Goal: Task Accomplishment & Management: Manage account settings

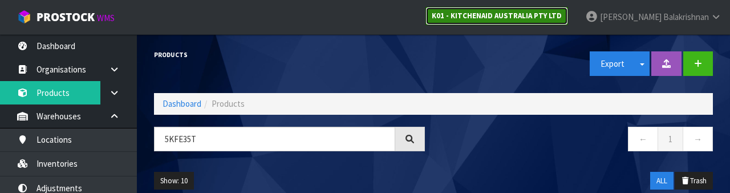
click at [554, 15] on strong "K01 - KITCHENAID AUSTRALIA PTY LTD" at bounding box center [497, 16] width 130 height 10
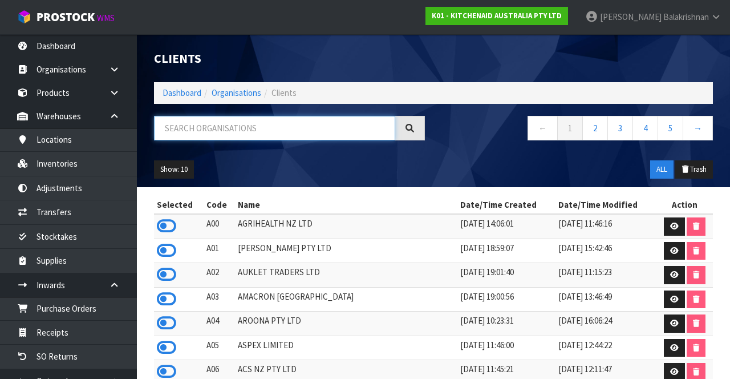
click at [313, 117] on input "text" at bounding box center [274, 128] width 241 height 25
click at [160, 223] on icon at bounding box center [166, 225] width 19 height 17
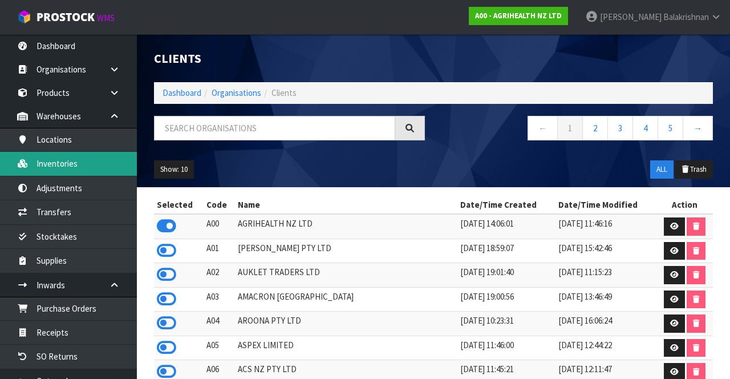
click at [43, 168] on link "Inventories" at bounding box center [68, 163] width 137 height 23
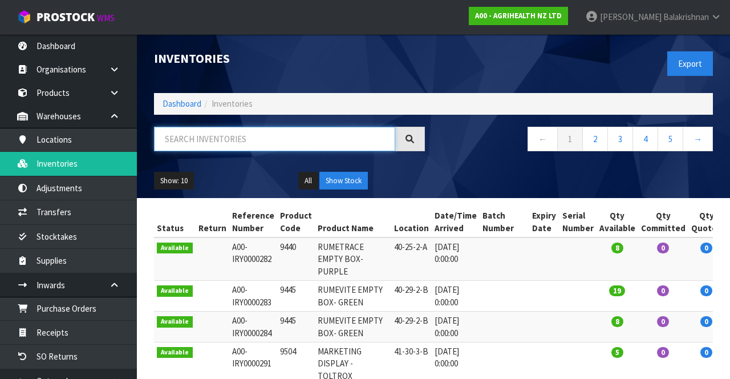
click at [187, 142] on input "text" at bounding box center [274, 139] width 241 height 25
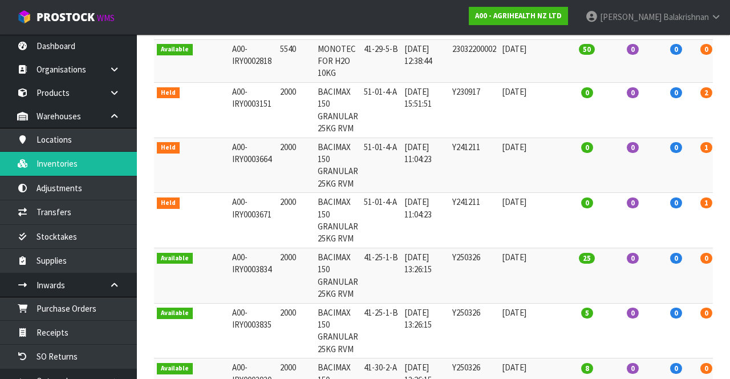
scroll to position [285, 0]
type input "2000"
copy td "2000"
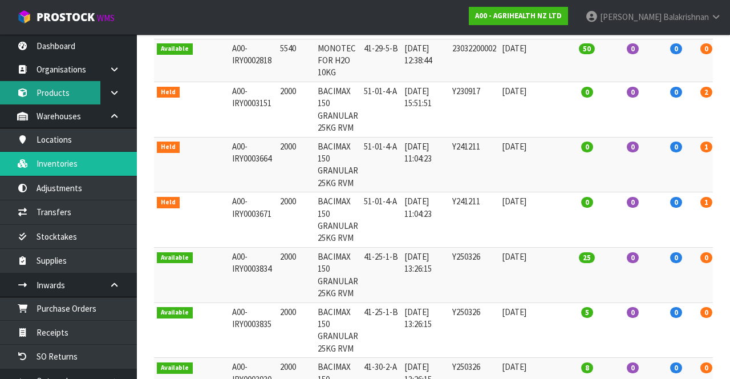
click at [76, 92] on link "Products" at bounding box center [68, 92] width 137 height 23
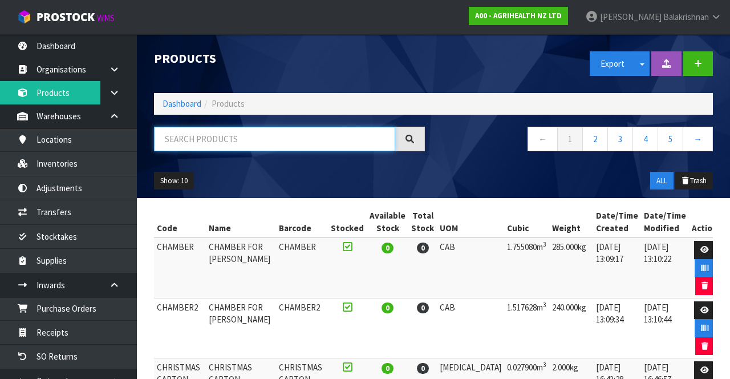
click at [249, 135] on input "text" at bounding box center [274, 139] width 241 height 25
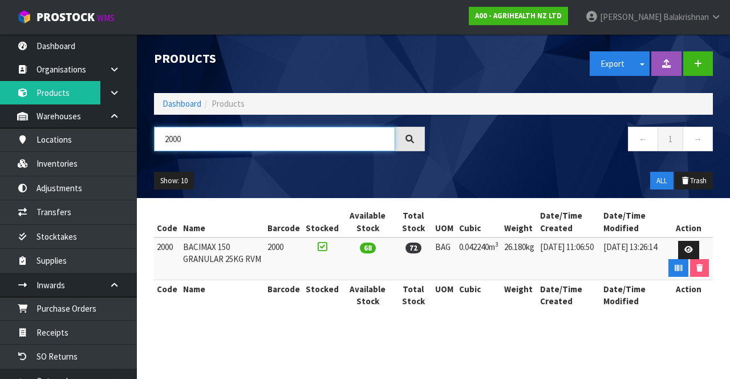
type input "2000"
click at [685, 251] on icon at bounding box center [689, 249] width 9 height 7
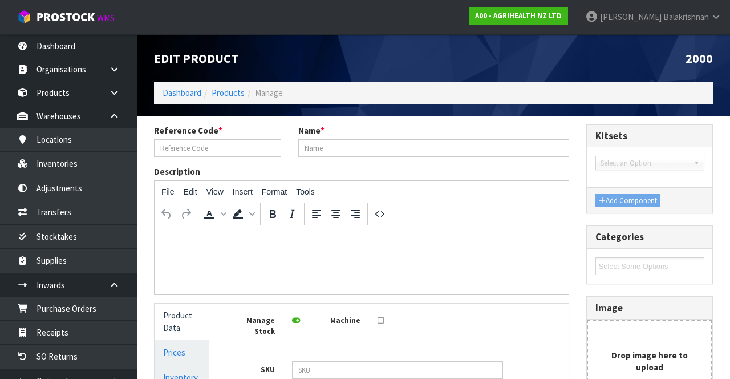
type input "2000"
type input "BACIMAX 150 GRANULAR 25KG RVM"
type input "0"
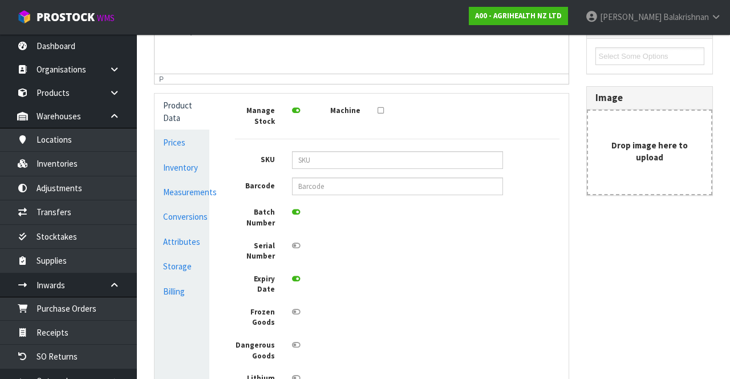
scroll to position [210, 0]
click at [187, 178] on link "Inventory" at bounding box center [182, 167] width 55 height 23
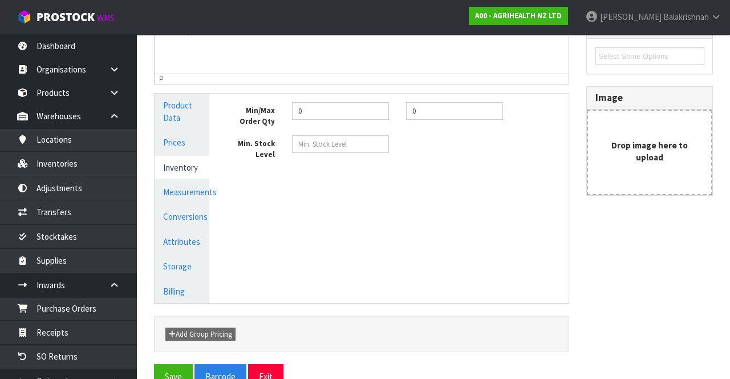
click at [191, 197] on link "Measurements" at bounding box center [182, 191] width 55 height 23
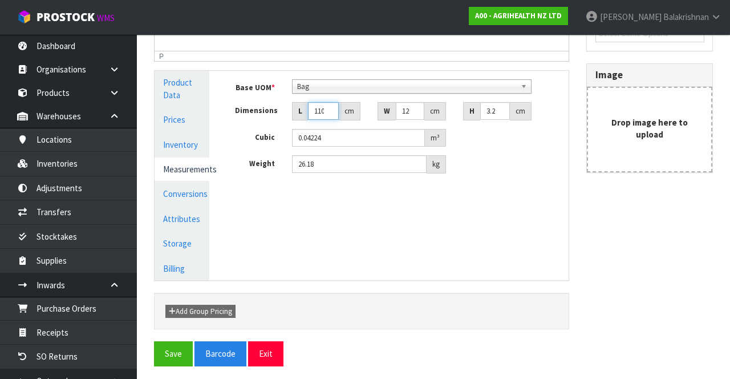
click at [329, 114] on input "110" at bounding box center [323, 111] width 31 height 18
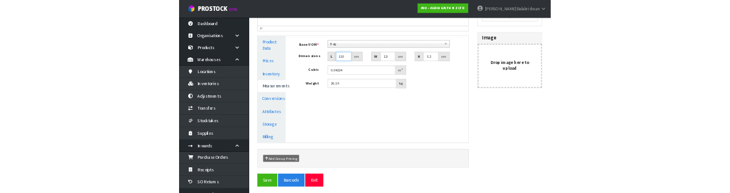
scroll to position [226, 0]
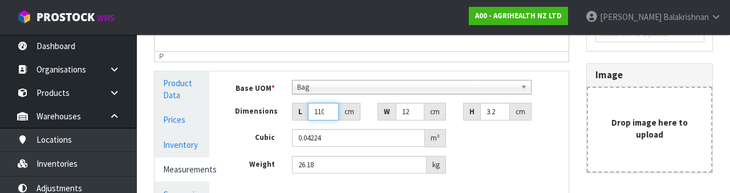
type input "11"
type input "0.004224"
type input "1"
type input "0.000384"
type input "0.000001"
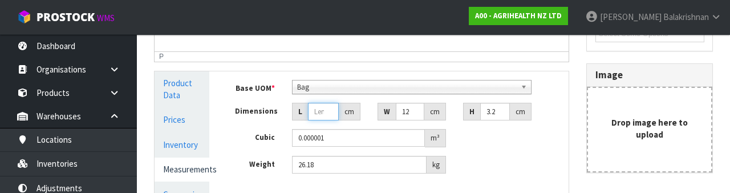
type input "1"
type input "0.000384"
type input "10"
type input "0.00384"
type input "100"
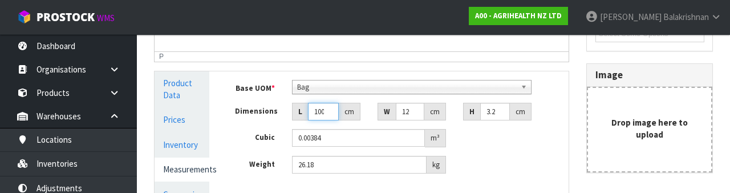
type input "0.0384"
type input "100"
click at [417, 112] on input "120" at bounding box center [410, 112] width 29 height 18
type input "12"
type input "0.00384"
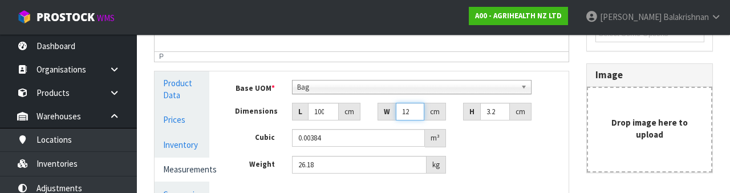
type input "1"
type input "0.00032"
type input "0.000001"
type input "5"
type input "0.0016"
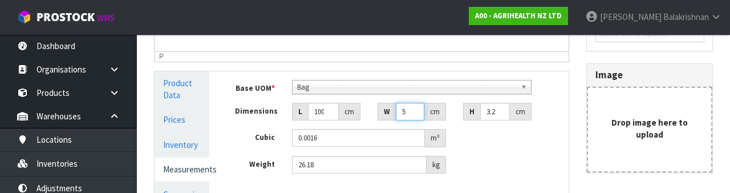
type input "50"
type input "0.016"
type input "50"
click at [502, 114] on input "3.2" at bounding box center [496, 112] width 30 height 18
type input "3"
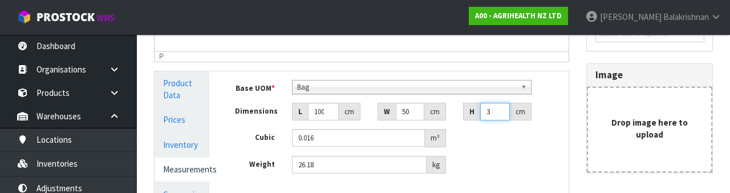
type input "0.015"
type input "0.000001"
type input "1"
type input "0.005"
type input "15"
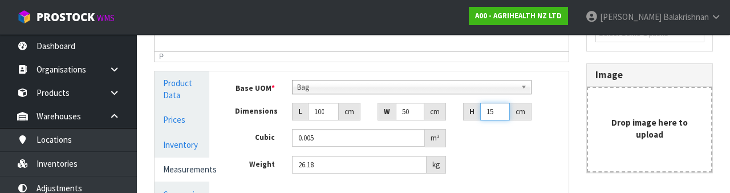
type input "0.075"
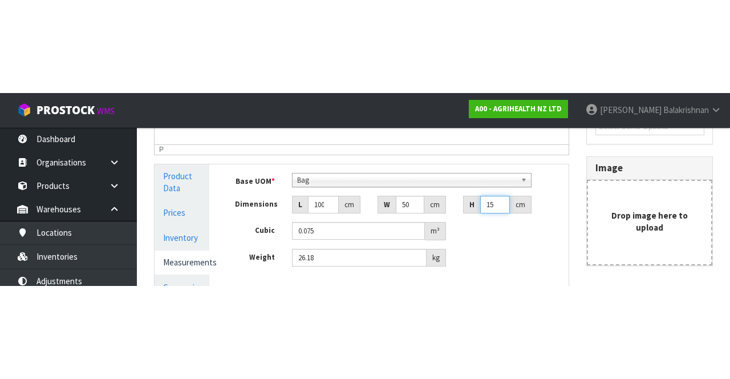
scroll to position [233, 0]
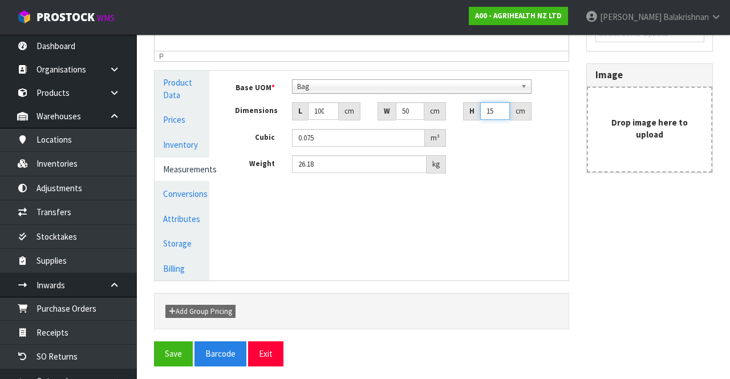
type input "15"
click at [173, 345] on button "Save" at bounding box center [173, 353] width 39 height 25
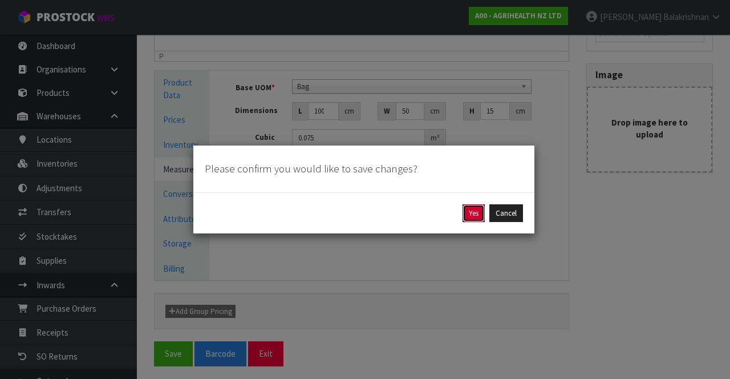
click at [473, 208] on button "Yes" at bounding box center [474, 213] width 22 height 18
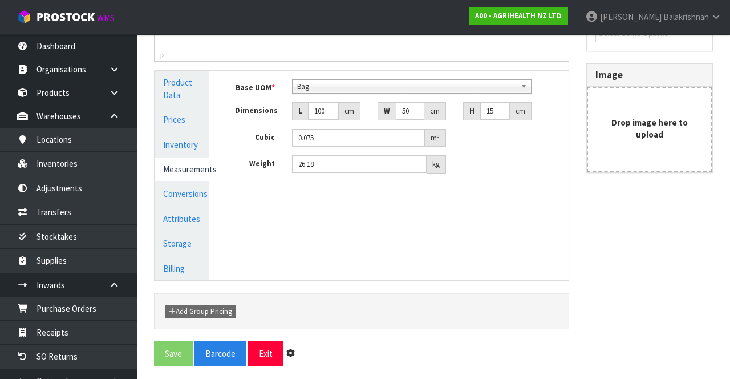
scroll to position [0, 0]
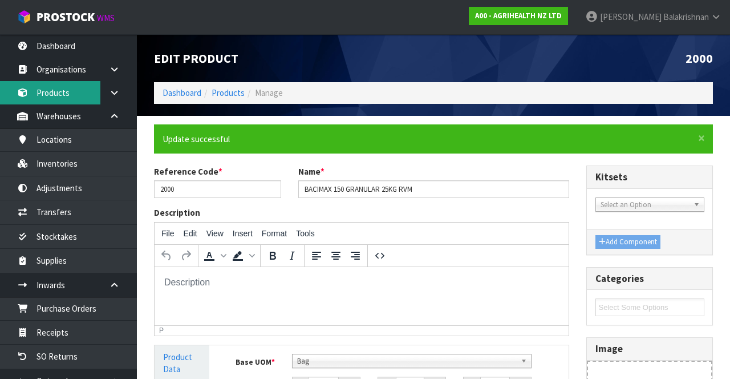
click at [80, 90] on link "Products" at bounding box center [68, 92] width 137 height 23
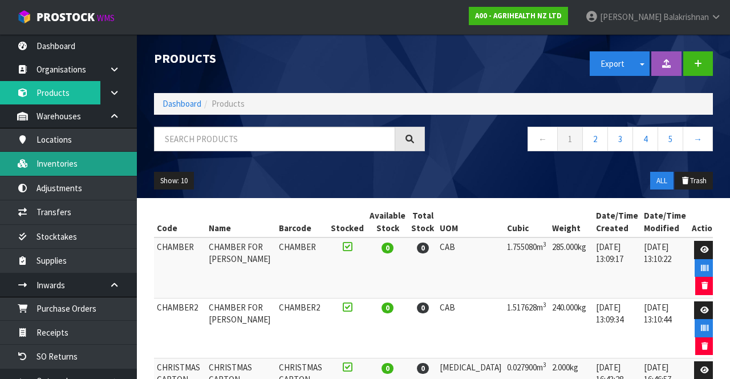
click at [84, 165] on link "Inventories" at bounding box center [68, 163] width 137 height 23
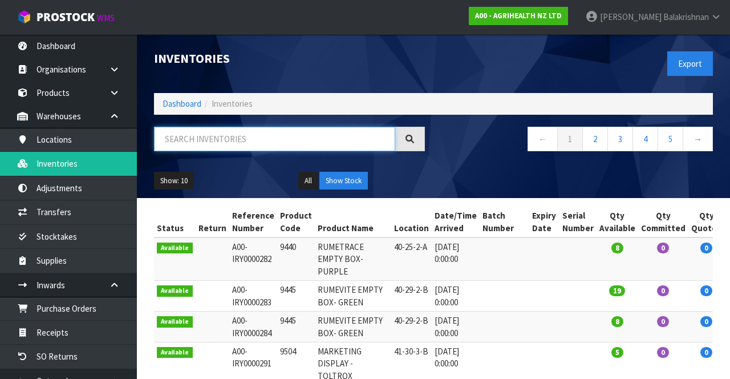
click at [239, 135] on input "text" at bounding box center [274, 139] width 241 height 25
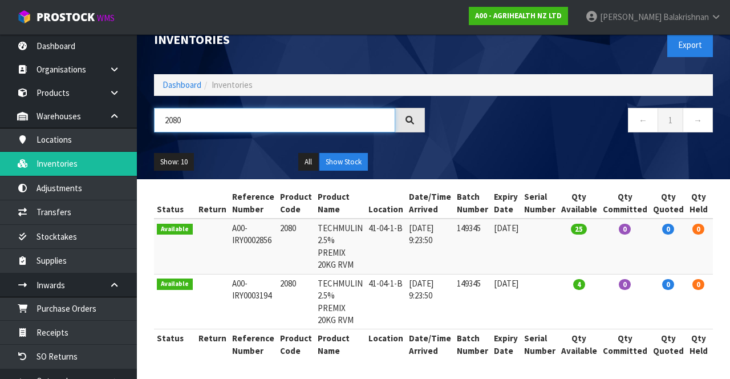
scroll to position [18, 0]
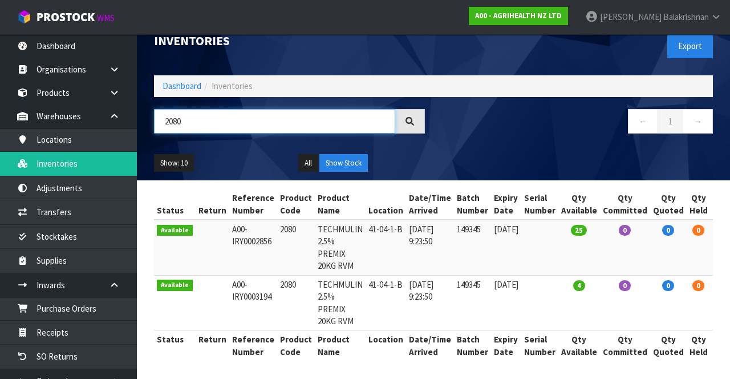
type input "2080"
copy table "Qty Held Qty Total Action Available A00-IRY0002856 2080"
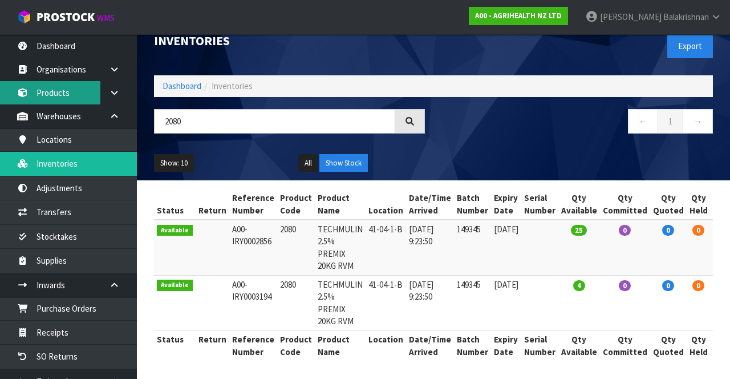
click at [71, 92] on link "Products" at bounding box center [68, 92] width 137 height 23
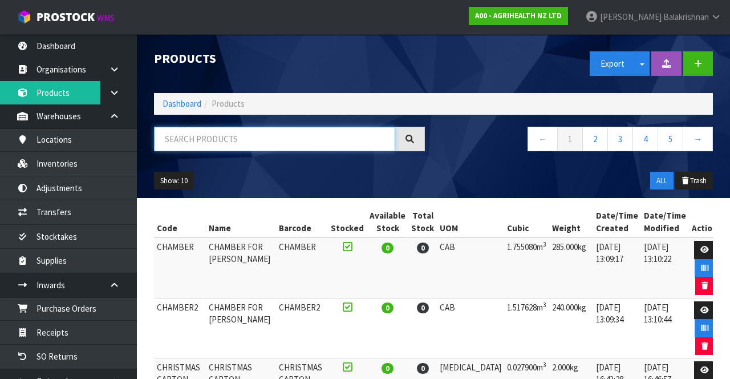
click at [223, 127] on input "text" at bounding box center [274, 139] width 241 height 25
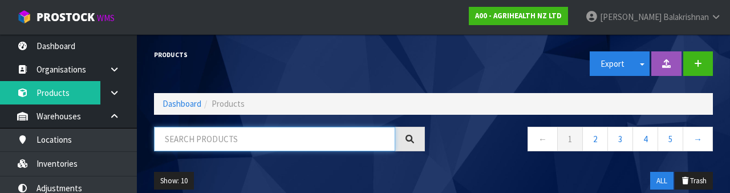
paste input "Qty Held Qty Total Action Available A00-IRY0002856 2080"
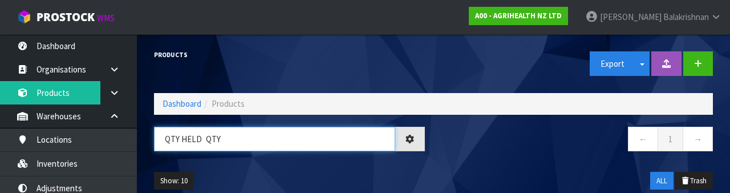
type input "QTY"
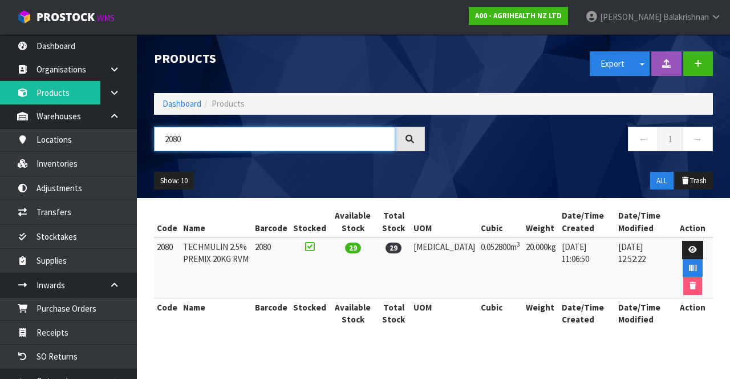
type input "2080"
click at [689, 251] on icon at bounding box center [693, 249] width 9 height 7
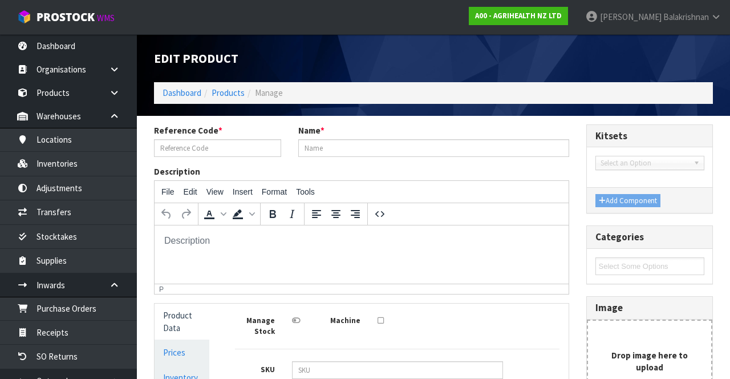
type input "2080"
type input "TECHMULIN 2.5% PREMIX 20KG RVM"
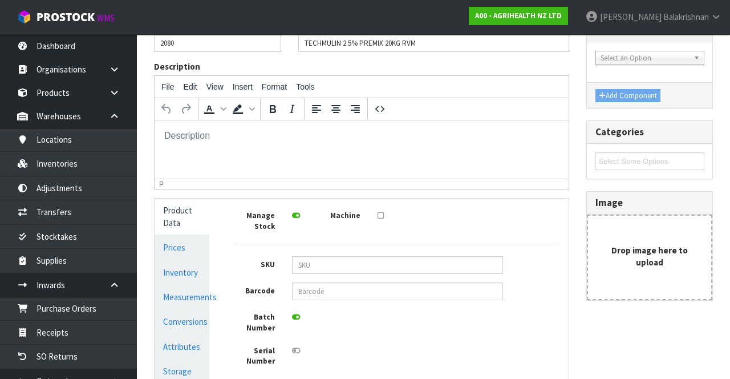
scroll to position [110, 0]
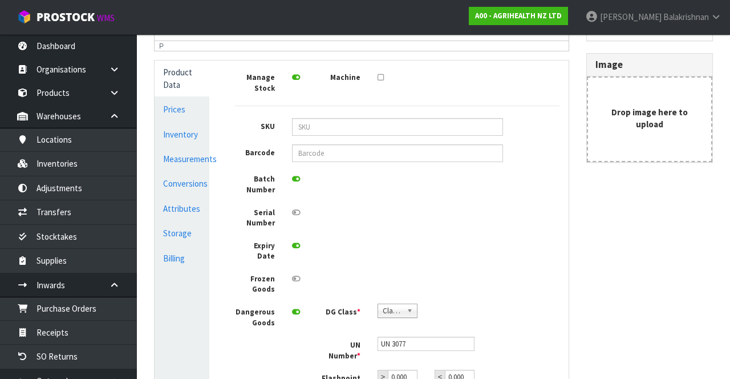
click at [191, 164] on link "Measurements" at bounding box center [182, 158] width 55 height 23
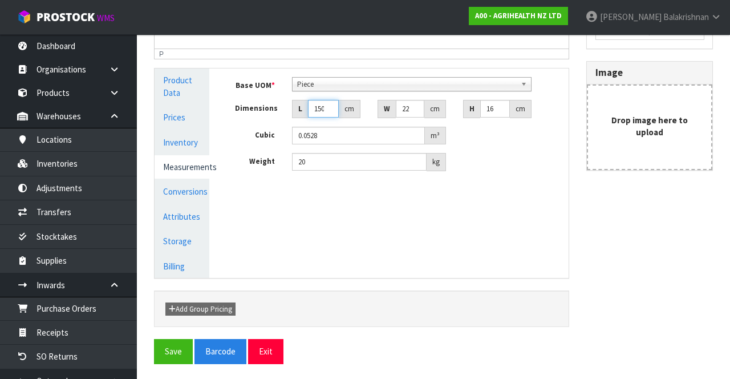
click at [330, 108] on input "150" at bounding box center [323, 109] width 31 height 18
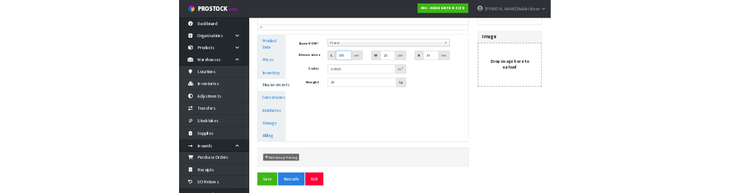
scroll to position [228, 0]
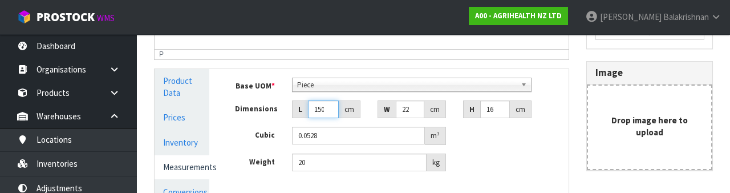
type input "15"
type input "0.00528"
type input "1"
type input "0.000352"
type input "0.000001"
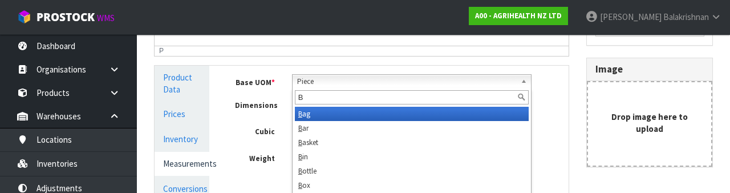
scroll to position [0, 0]
type input "Ba"
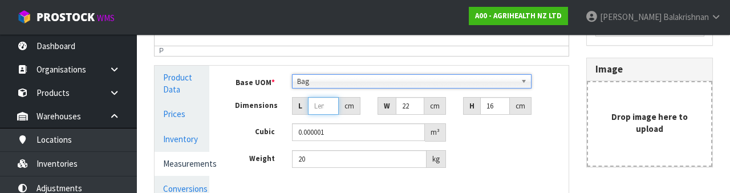
click at [321, 105] on input "number" at bounding box center [323, 106] width 31 height 18
type input "8"
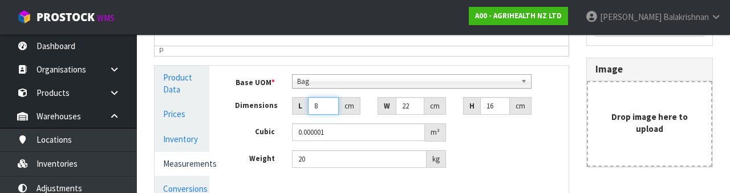
type input "0.002816"
type input "85"
type input "0.02992"
type input "85"
click at [409, 105] on input "22" at bounding box center [410, 106] width 29 height 18
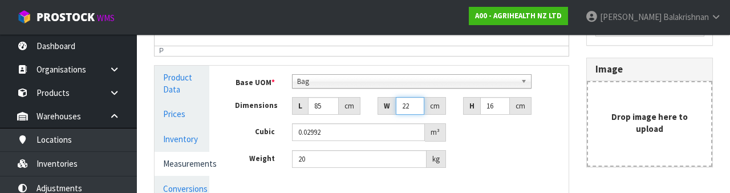
type input "2"
type input "0.00272"
type input "0.000001"
type input "3"
type input "0.00408"
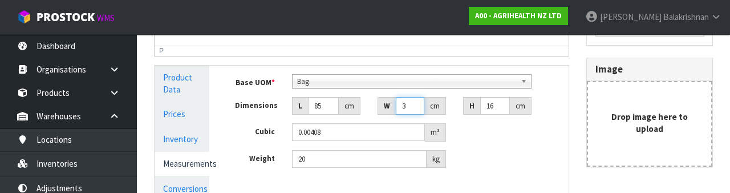
type input "37"
type input "0.05032"
type input "37"
click at [498, 105] on input "16" at bounding box center [496, 106] width 30 height 18
type input "1"
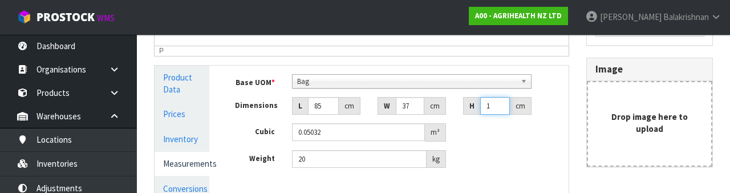
type input "0.003145"
type input "15"
type input "0.047175"
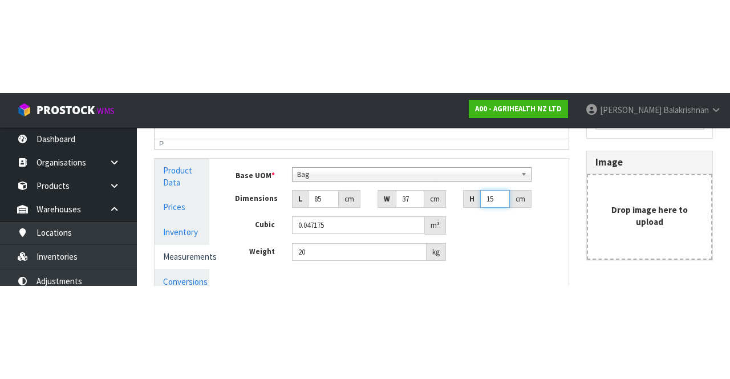
scroll to position [235, 0]
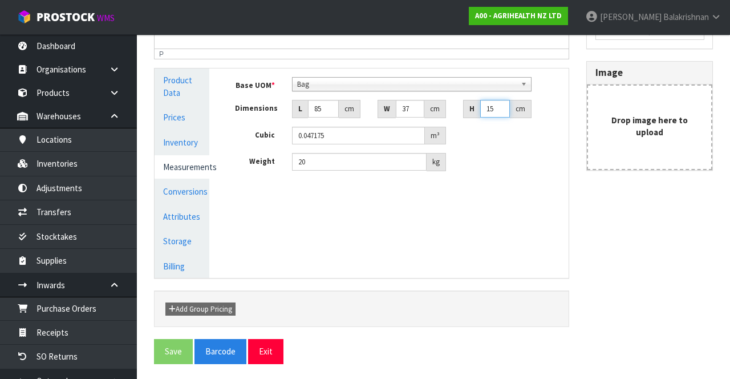
type input "15"
click at [270, 349] on button "Exit" at bounding box center [265, 351] width 35 height 25
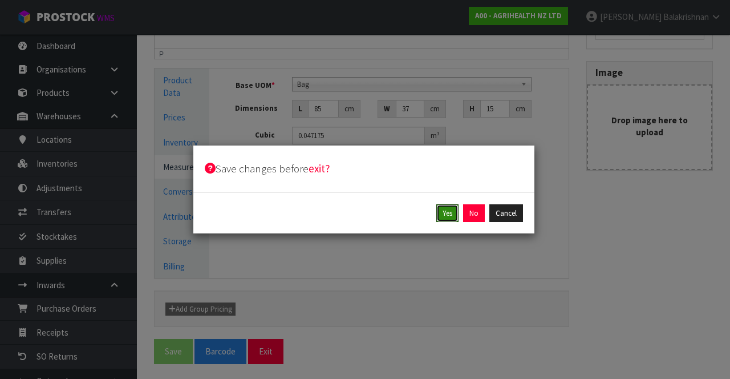
click at [453, 214] on button "Yes" at bounding box center [448, 213] width 22 height 18
click at [471, 216] on button "Yes" at bounding box center [474, 213] width 22 height 18
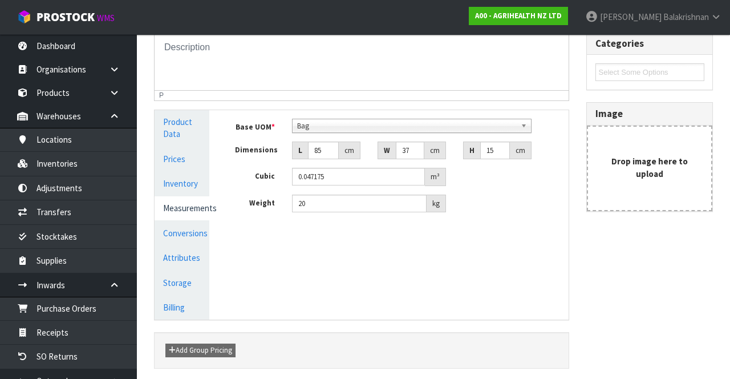
scroll to position [0, 0]
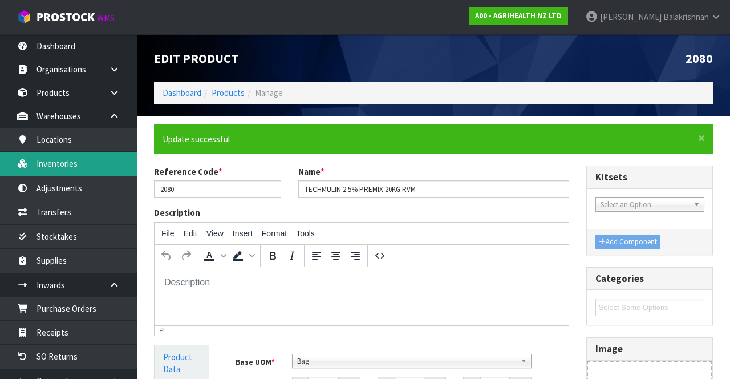
click at [64, 160] on link "Inventories" at bounding box center [68, 163] width 137 height 23
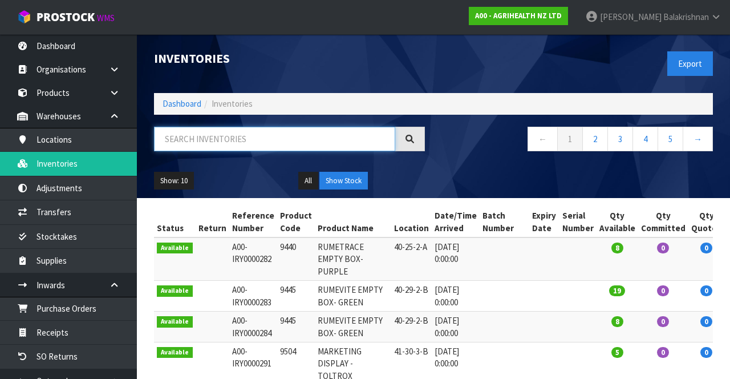
click at [220, 143] on input "text" at bounding box center [274, 139] width 241 height 25
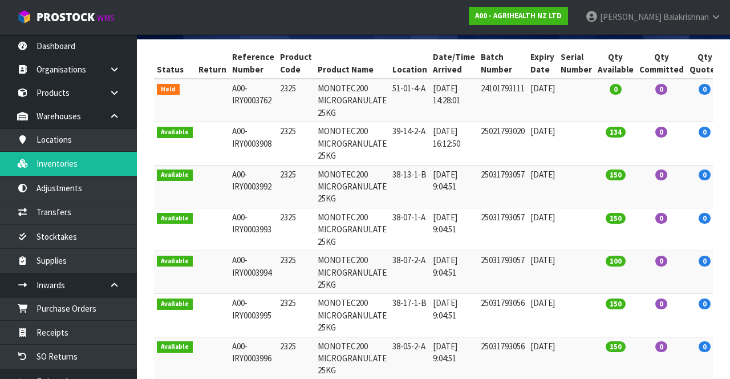
scroll to position [156, 0]
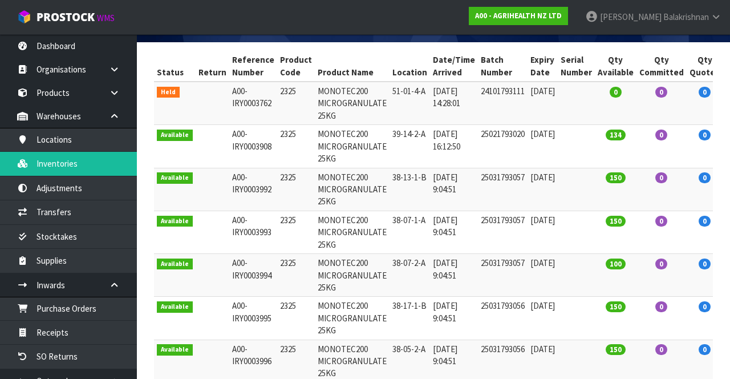
type input "2325"
copy td "2325"
click at [65, 94] on link "Products" at bounding box center [68, 92] width 137 height 23
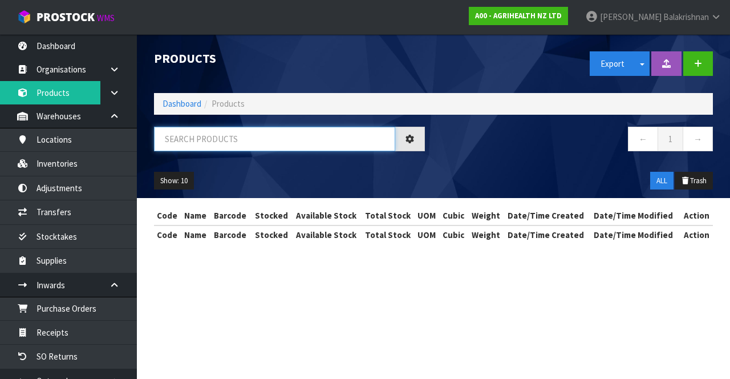
click at [232, 142] on input "text" at bounding box center [274, 139] width 241 height 25
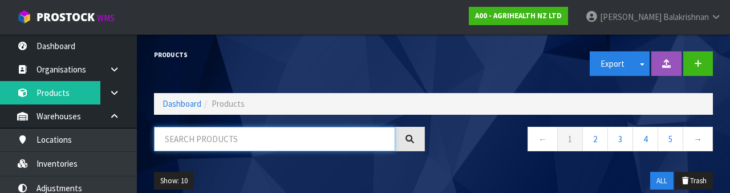
click at [266, 127] on input "text" at bounding box center [274, 139] width 241 height 25
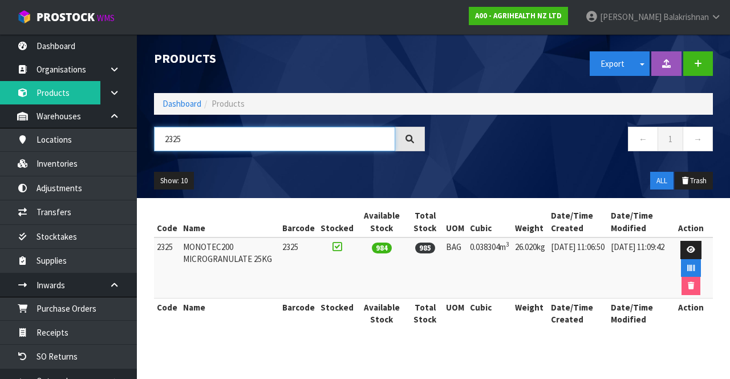
type input "2325"
click at [692, 244] on link at bounding box center [691, 250] width 21 height 18
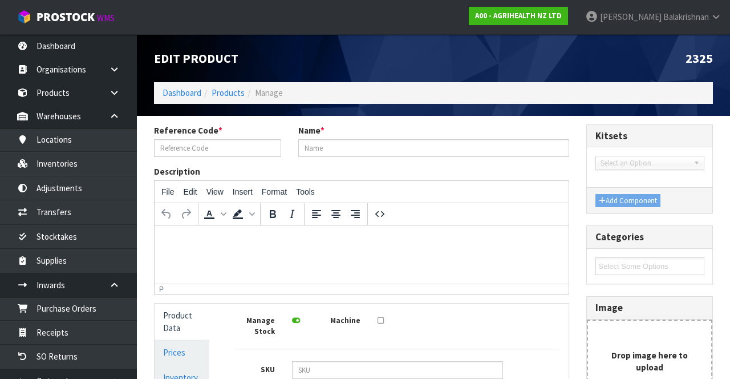
type input "2325"
type input "MONOTEC200 MICROGRANULATE 25KG"
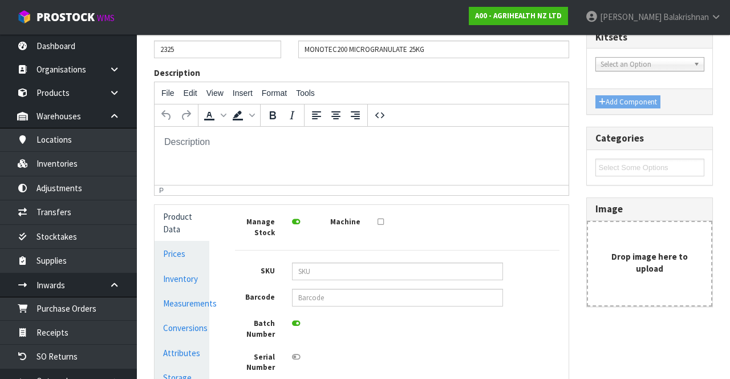
scroll to position [108, 0]
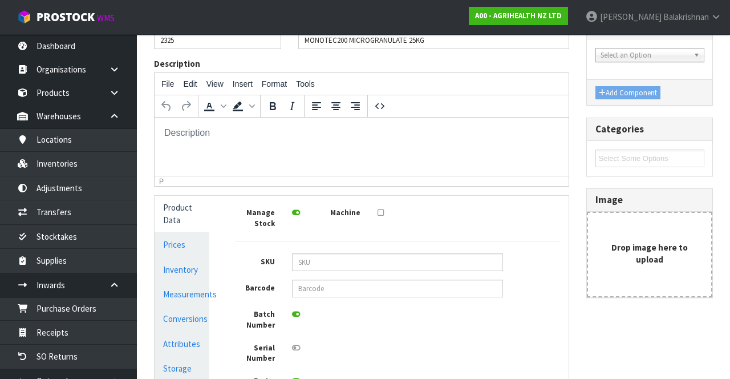
click at [183, 269] on link "Inventory" at bounding box center [182, 269] width 55 height 23
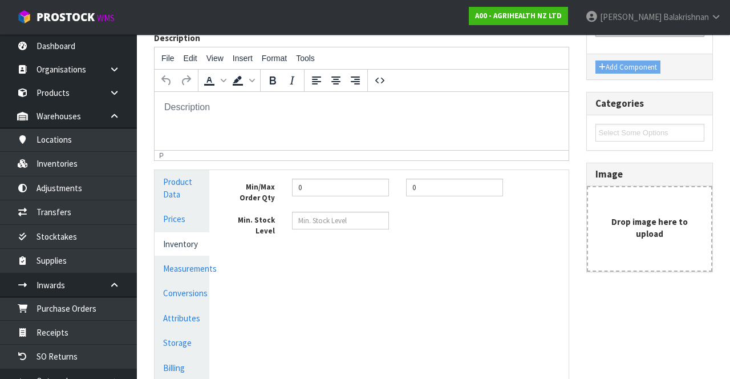
scroll to position [139, 0]
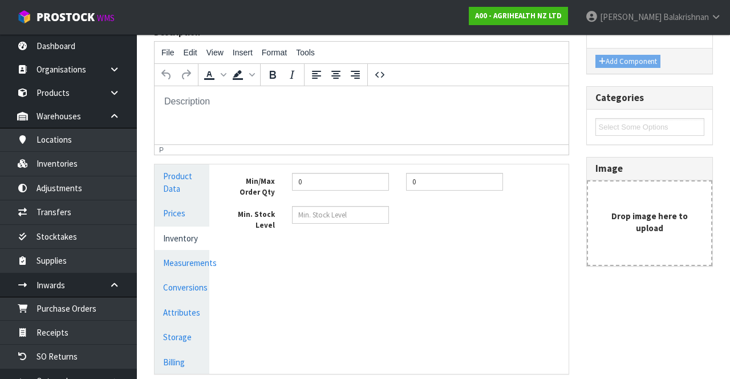
click at [186, 257] on link "Measurements" at bounding box center [182, 262] width 55 height 23
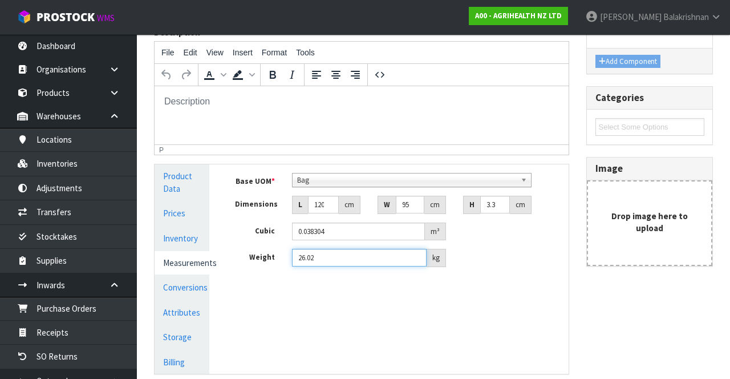
click at [386, 258] on input "26.02" at bounding box center [359, 258] width 135 height 18
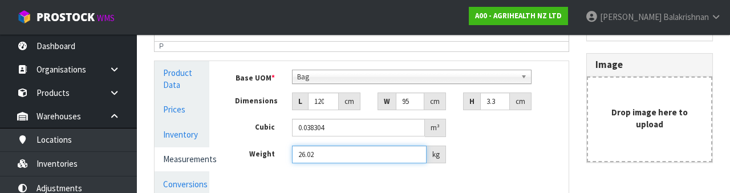
scroll to position [236, 0]
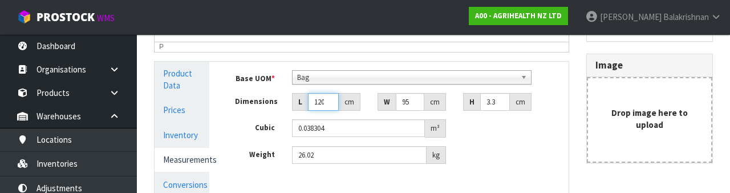
click at [332, 102] on input "120" at bounding box center [323, 102] width 31 height 18
click at [502, 101] on input "3.36" at bounding box center [496, 102] width 30 height 18
type input "3.3"
type input "0.03762"
type input "3"
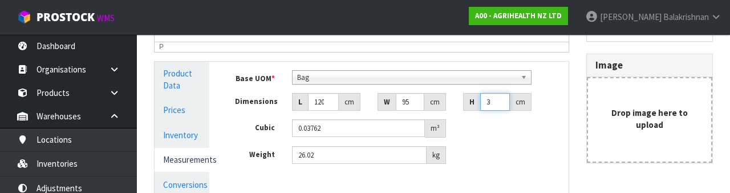
type input "0.0342"
type input "0.000001"
type input "1"
type input "0.0114"
type input "15"
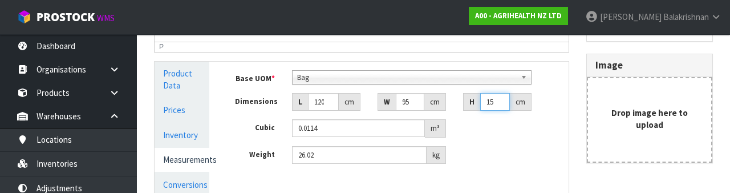
type input "0.171"
type input "15"
click at [412, 108] on input "95" at bounding box center [410, 102] width 29 height 18
type input "9"
type input "0.0162"
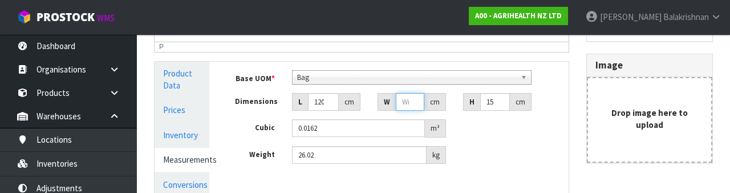
type input "0.000001"
type input "4"
type input "0.0072"
type input "40"
type input "0.072"
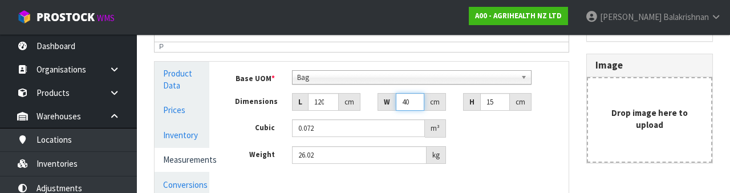
type input "40"
click at [498, 105] on input "15" at bounding box center [496, 102] width 30 height 18
type input "1"
type input "0.0048"
type input "0.000001"
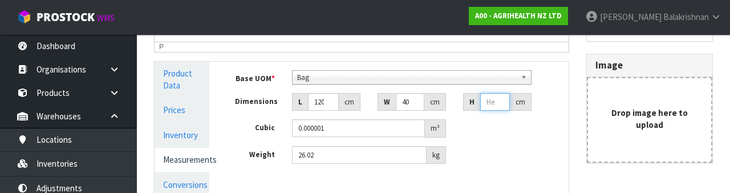
type input "1"
type input "0.0048"
type input "15"
type input "0.072"
click at [330, 105] on input "120" at bounding box center [323, 102] width 31 height 18
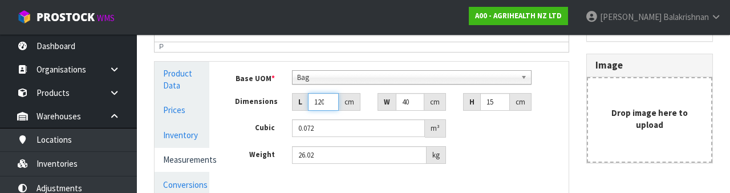
type input "12"
type input "0.0072"
type input "1"
type input "0.0006"
type input "0.000001"
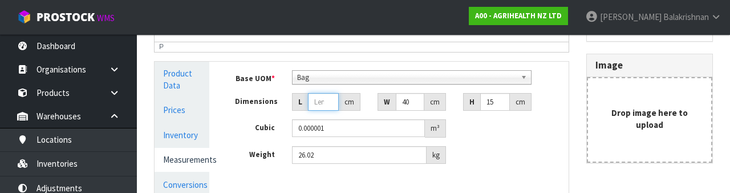
type input "8"
type input "0.0048"
type input "85"
type input "0.051"
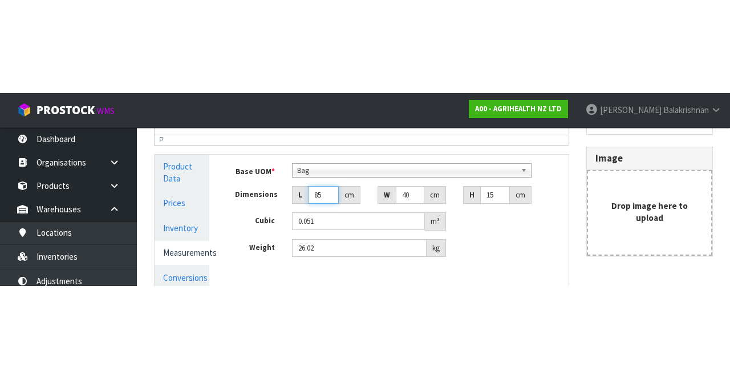
scroll to position [235, 0]
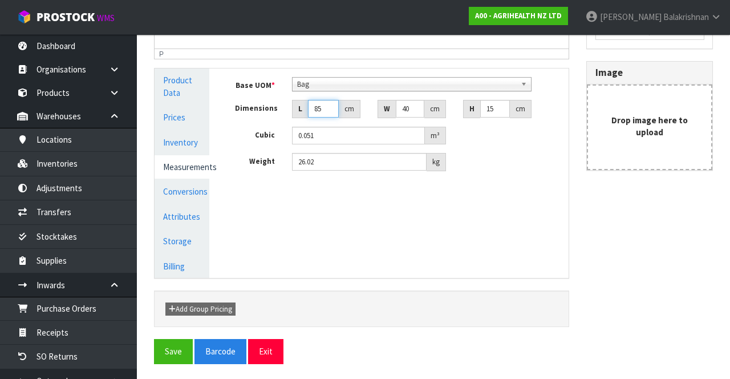
type input "85"
click at [168, 354] on button "Save" at bounding box center [173, 351] width 39 height 25
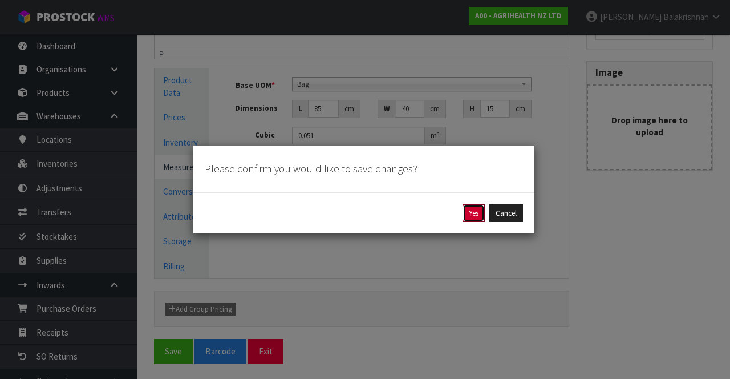
click at [478, 215] on button "Yes" at bounding box center [474, 213] width 22 height 18
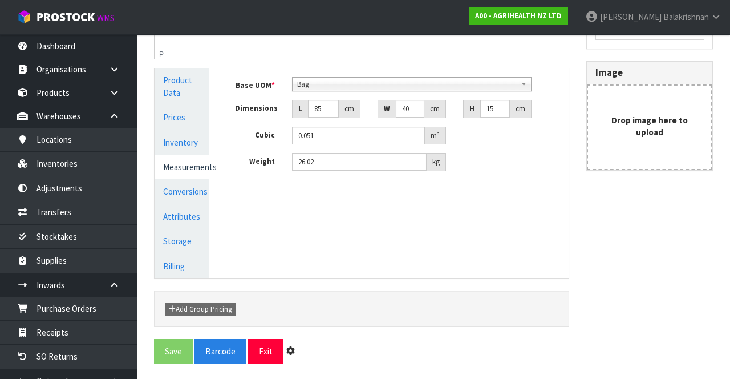
scroll to position [0, 0]
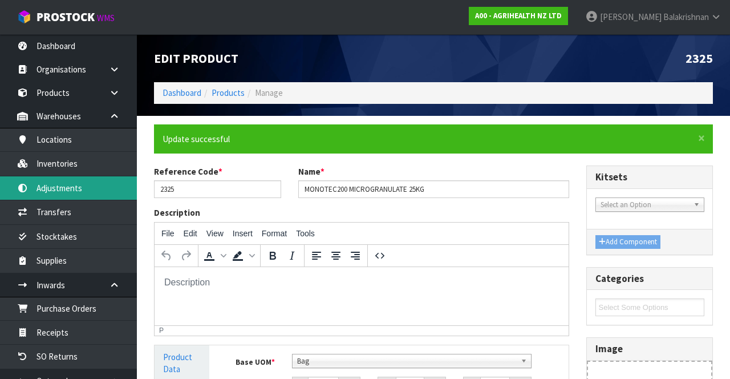
click at [90, 184] on link "Adjustments" at bounding box center [68, 187] width 137 height 23
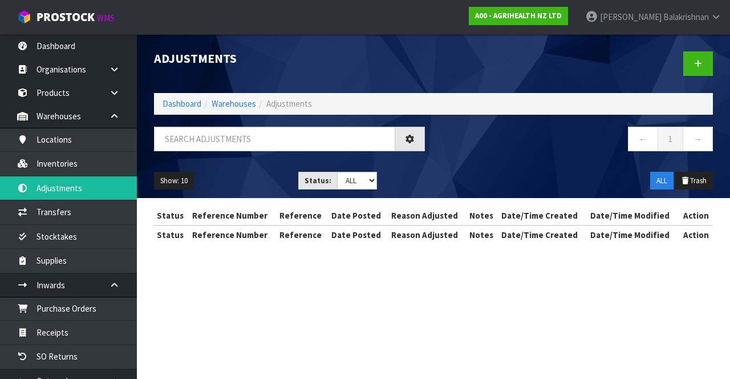
click at [92, 167] on div "Adjustments Dashboard Warehouses Adjustments ← 1 → Show: 10 5 10 25 50 Status: …" at bounding box center [365, 132] width 730 height 264
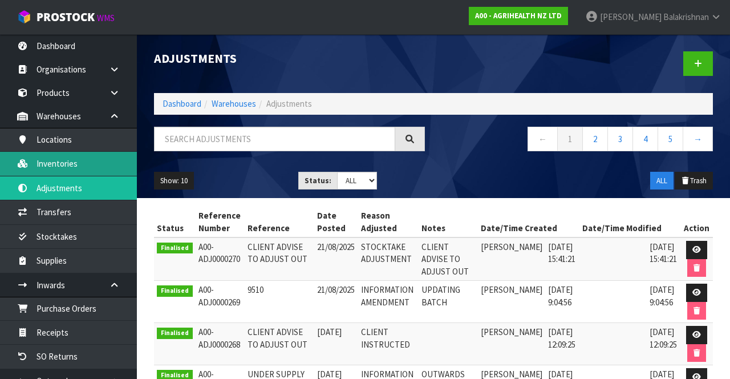
click at [80, 167] on link "Inventories" at bounding box center [68, 163] width 137 height 23
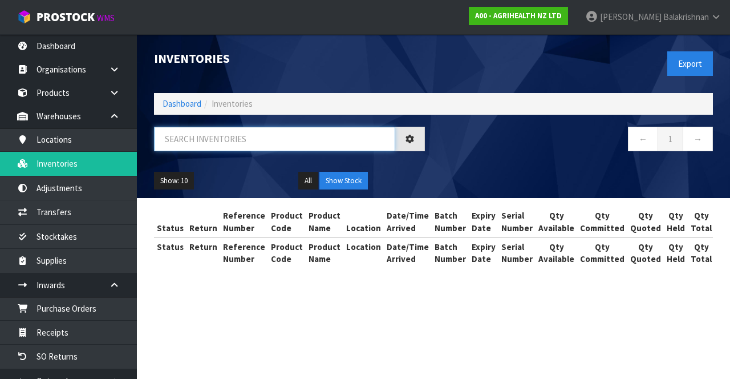
click at [226, 135] on input "text" at bounding box center [274, 139] width 241 height 25
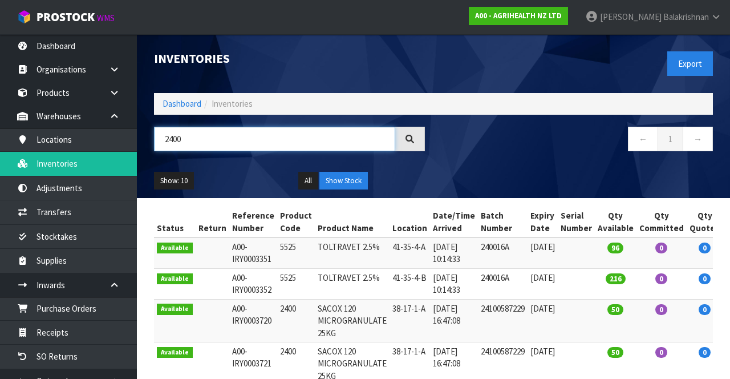
type input "2400"
copy td "2400"
click at [114, 95] on icon at bounding box center [114, 92] width 11 height 9
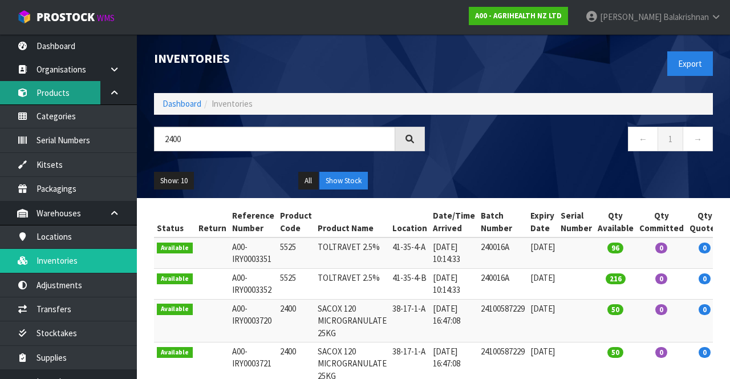
click at [50, 95] on link "Products" at bounding box center [68, 92] width 137 height 23
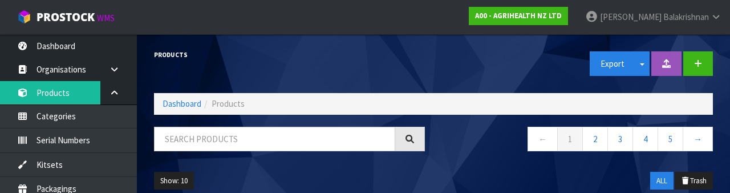
click at [195, 136] on input "text" at bounding box center [274, 139] width 241 height 25
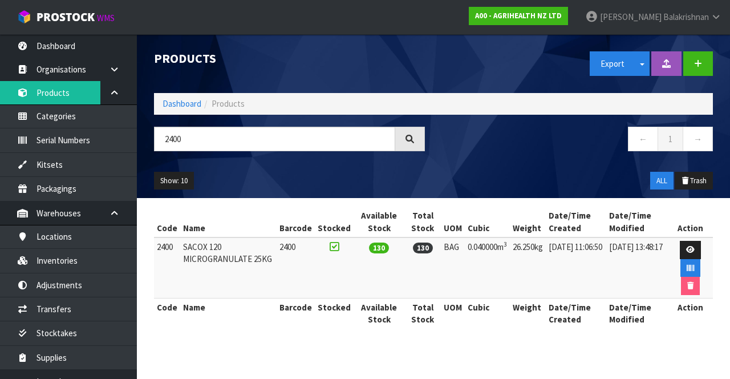
type input "2400"
click at [688, 244] on link at bounding box center [690, 250] width 21 height 18
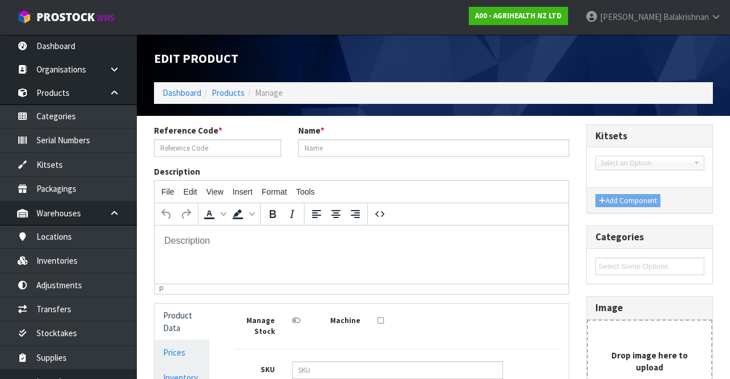
type input "2400"
type input "SACOX 120 MICROGRANULATE 25KG"
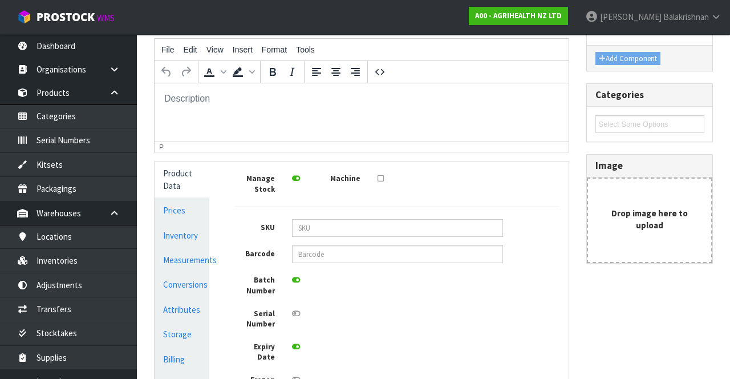
scroll to position [142, 0]
click at [189, 235] on link "Inventory" at bounding box center [182, 235] width 55 height 23
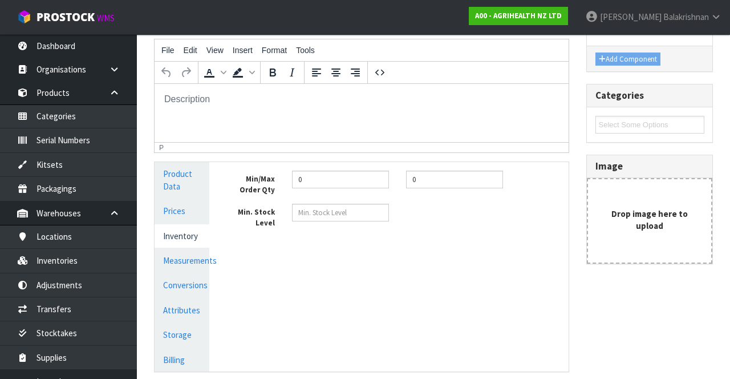
click at [192, 263] on link "Measurements" at bounding box center [182, 260] width 55 height 23
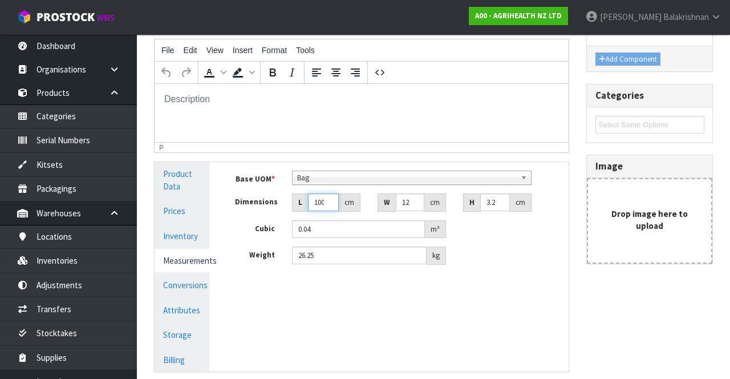
click at [327, 201] on input "100" at bounding box center [323, 202] width 31 height 18
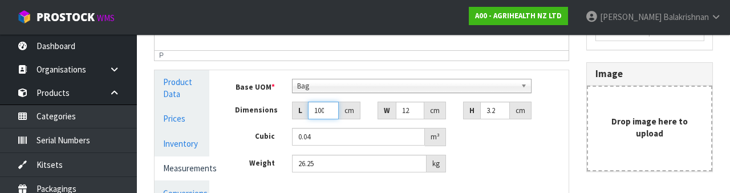
scroll to position [240, 0]
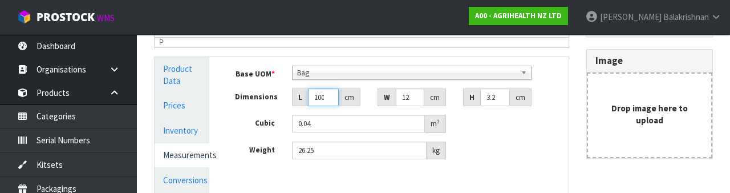
type input "10"
type input "0.004"
type input "1"
type input "0.0004"
type input "0.000001"
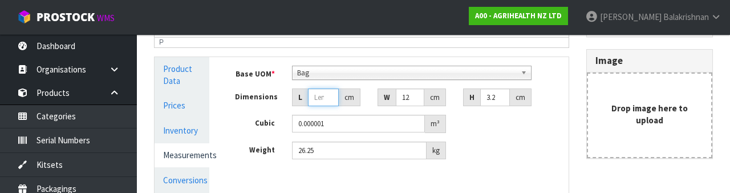
type input "8"
type input "0.0032"
type input "80"
type input "0.032"
type input "80"
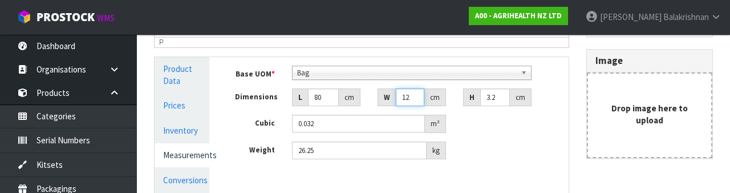
click at [409, 97] on input "125" at bounding box center [410, 97] width 29 height 18
click at [417, 96] on input "125" at bounding box center [410, 97] width 29 height 18
type input "12"
type input "0.003072"
type input "1"
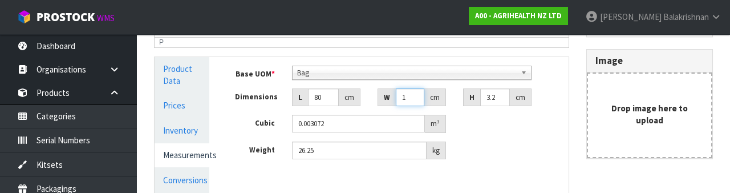
type input "0.000256"
type input "0.000001"
type input "4"
type input "0.001024"
type input "40"
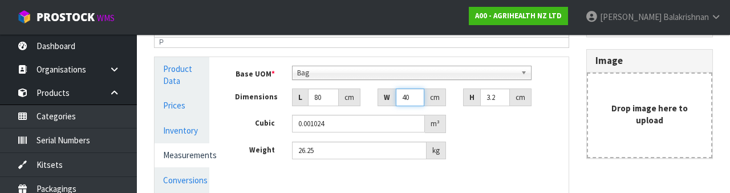
type input "0.01024"
type input "40"
click at [502, 95] on input "3.2" at bounding box center [496, 97] width 30 height 18
type input "3"
type input "0.0096"
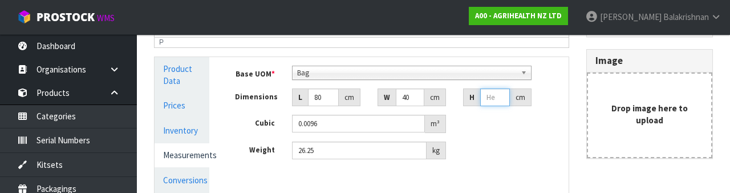
type input "0.000001"
type input "1"
type input "0.0032"
type input "15"
type input "0.048"
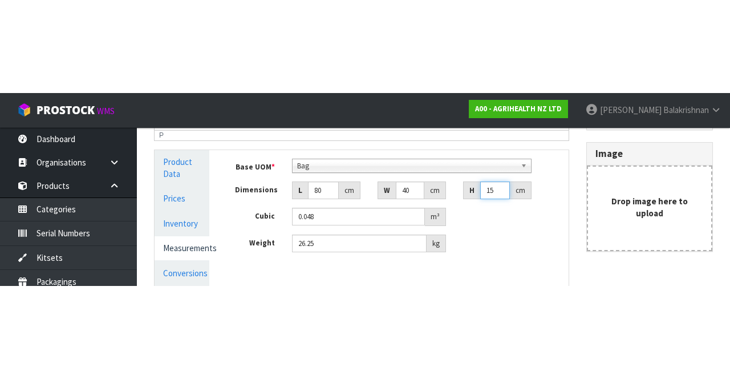
scroll to position [235, 0]
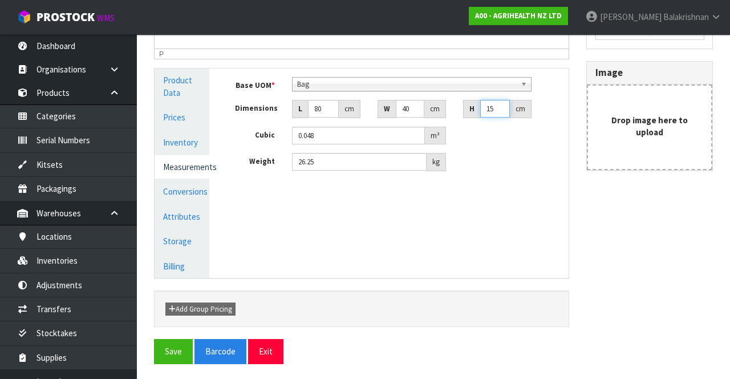
type input "15"
click at [164, 344] on button "Save" at bounding box center [173, 351] width 39 height 25
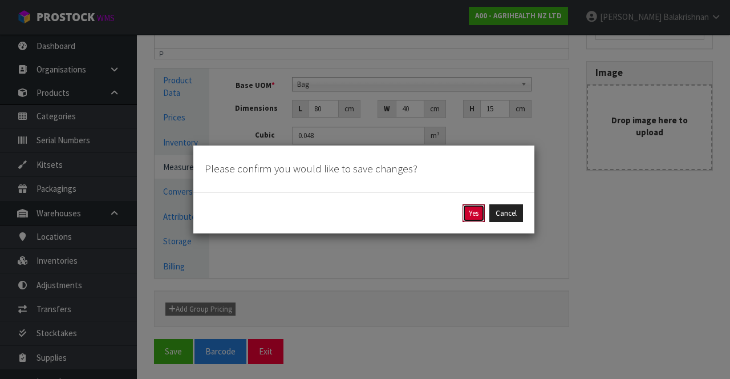
click at [467, 211] on button "Yes" at bounding box center [474, 213] width 22 height 18
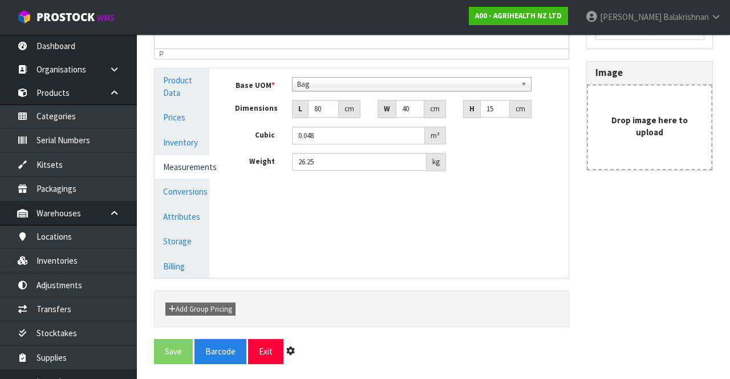
scroll to position [0, 0]
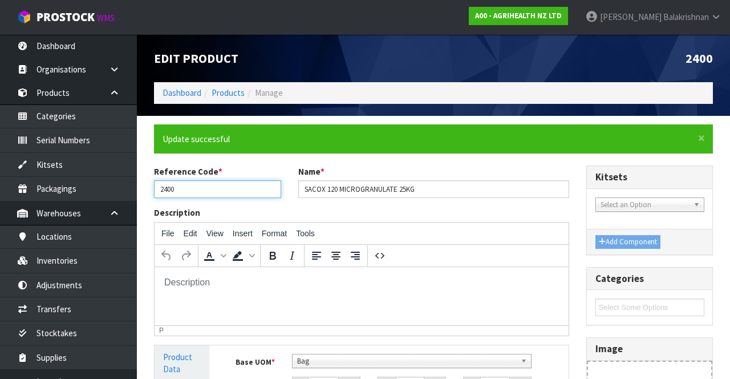
click at [197, 189] on input "2400" at bounding box center [217, 189] width 127 height 18
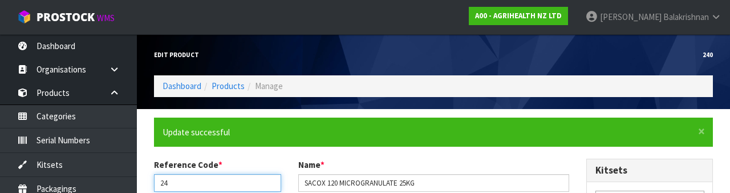
type input "2"
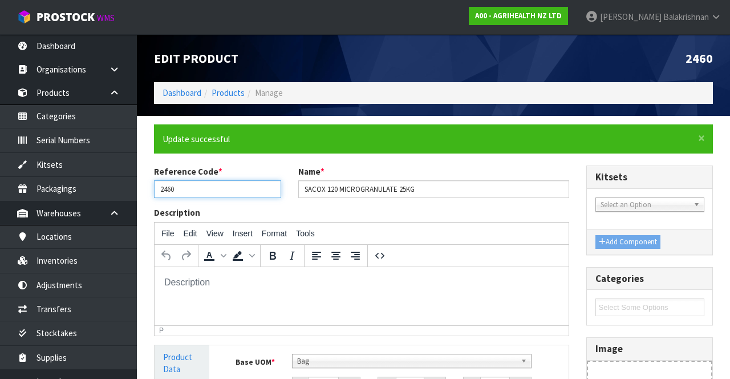
type input "2460"
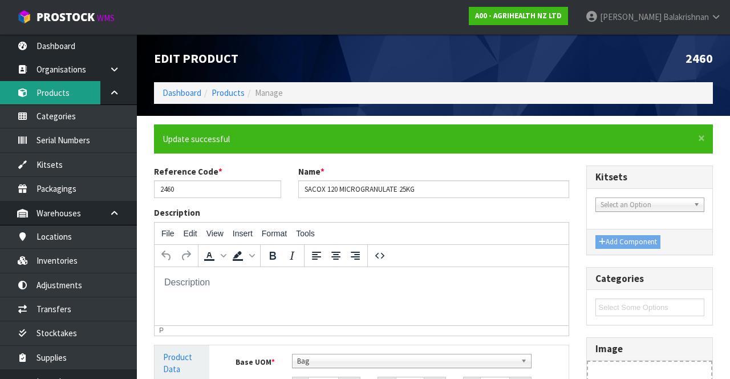
click at [70, 91] on link "Products" at bounding box center [68, 92] width 137 height 23
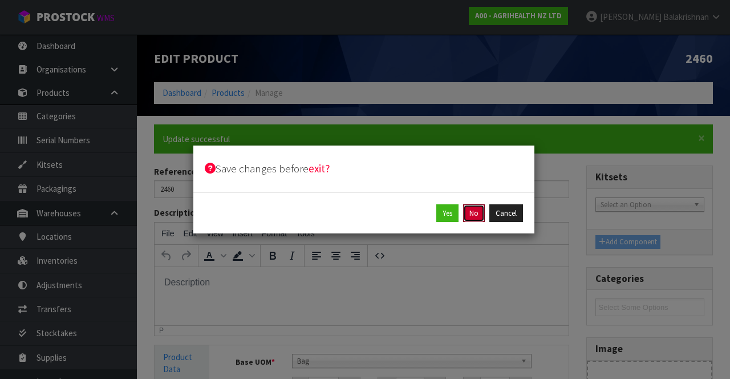
click at [482, 207] on button "No" at bounding box center [474, 213] width 22 height 18
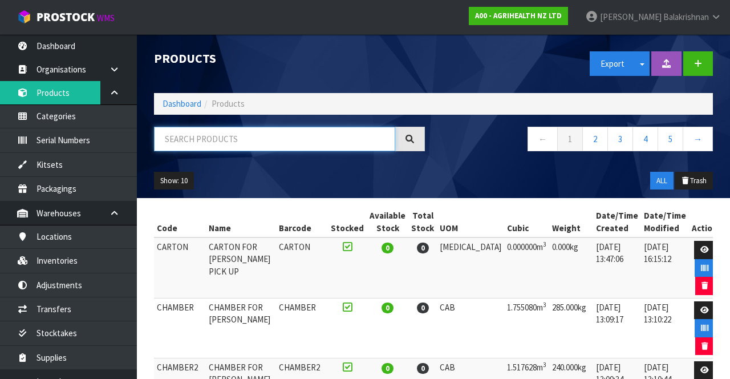
click at [275, 142] on input "text" at bounding box center [274, 139] width 241 height 25
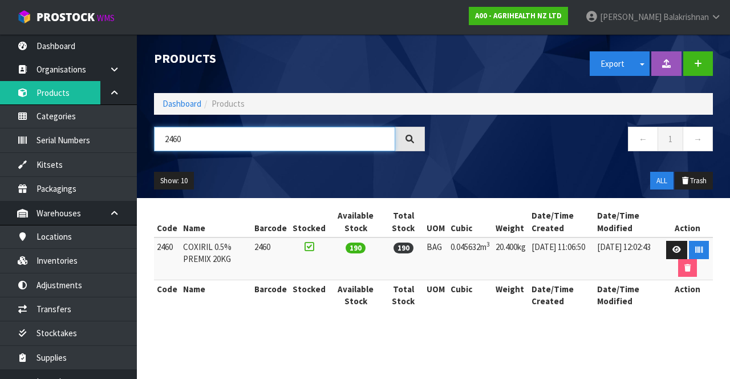
type input "2460"
click at [675, 250] on icon at bounding box center [677, 249] width 9 height 7
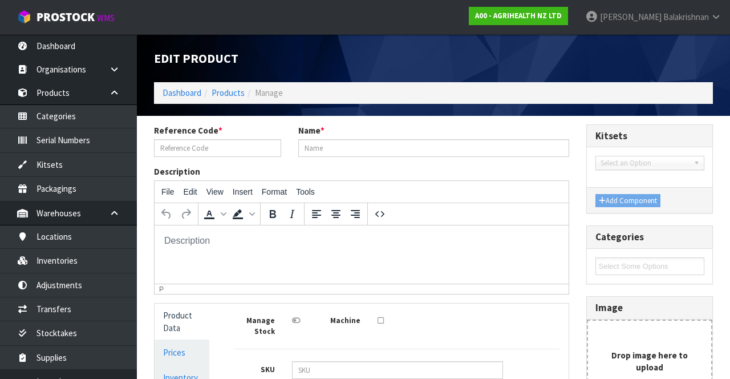
type input "2460"
type input "COXIRIL 0.5% PREMIX 20KG"
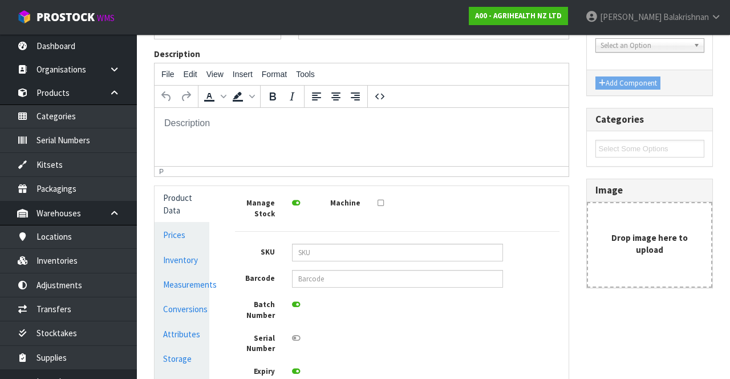
scroll to position [122, 0]
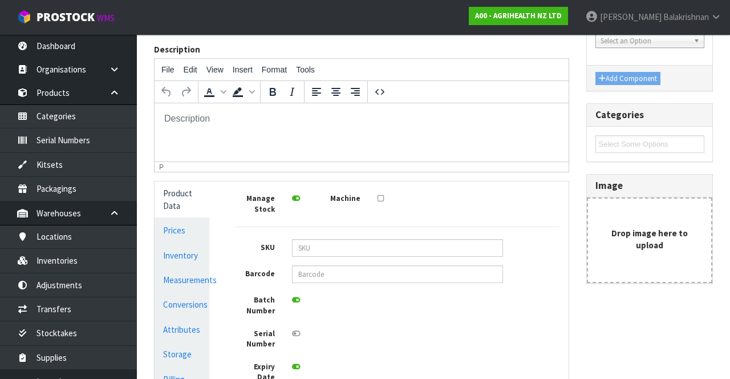
click at [188, 286] on link "Measurements" at bounding box center [182, 279] width 55 height 23
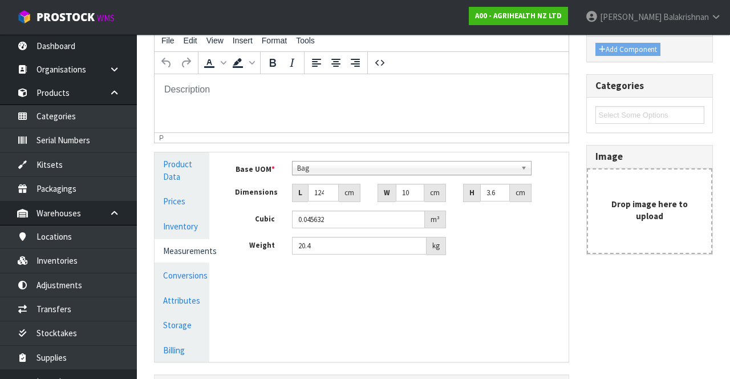
scroll to position [160, 0]
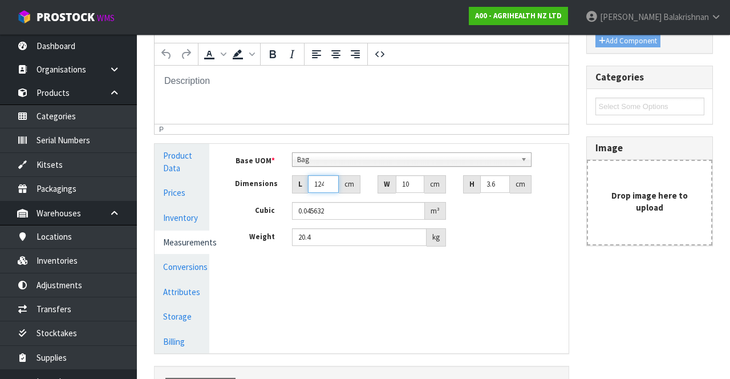
click at [330, 184] on input "124" at bounding box center [323, 184] width 31 height 18
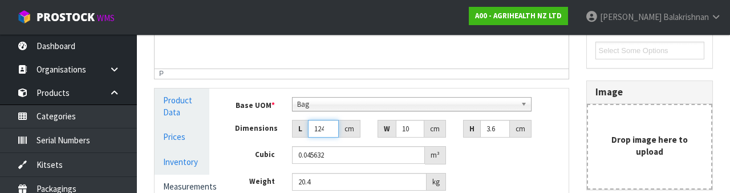
scroll to position [206, 0]
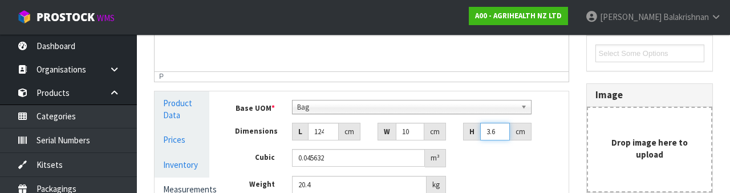
click at [503, 134] on input "3.68" at bounding box center [496, 132] width 30 height 18
type input "3.6"
type input "0.04464"
type input "3"
type input "0.0372"
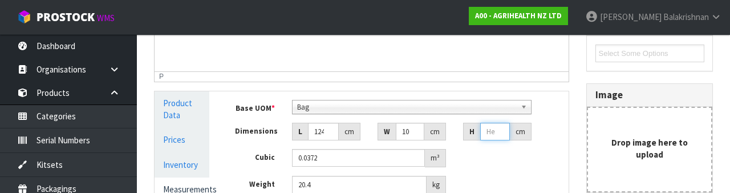
type input "0.000001"
type input "1"
type input "0.0124"
type input "17"
type input "0.2108"
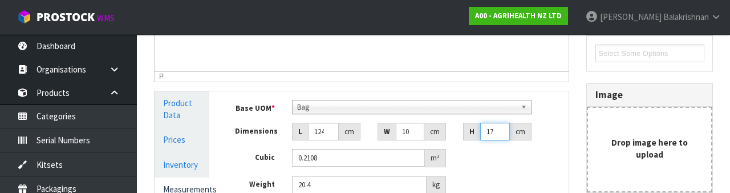
type input "17"
click at [416, 130] on input "100" at bounding box center [410, 132] width 29 height 18
type input "10"
type input "0.02108"
type input "1"
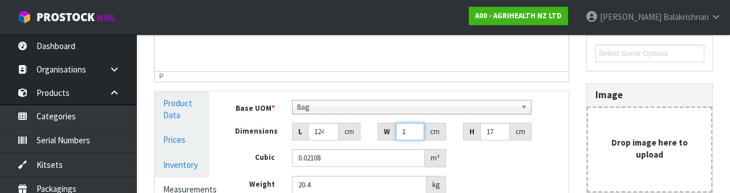
type input "0.002108"
type input "0.000001"
type input "4"
type input "0.008432"
type input "43"
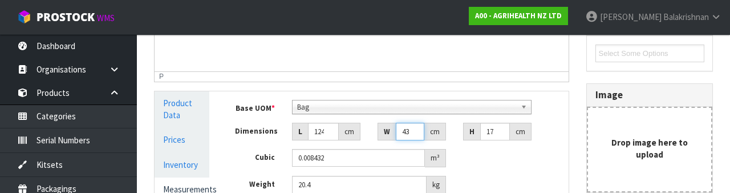
type input "0.090644"
type input "43"
click at [504, 130] on input "17" at bounding box center [496, 132] width 30 height 18
click at [318, 131] on input "124" at bounding box center [323, 132] width 31 height 18
click at [323, 132] on input "124" at bounding box center [323, 132] width 31 height 18
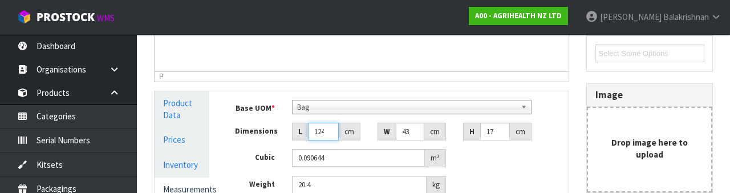
type input "12"
type input "0.008772"
type input "1"
type input "0.000731"
type input "0.000001"
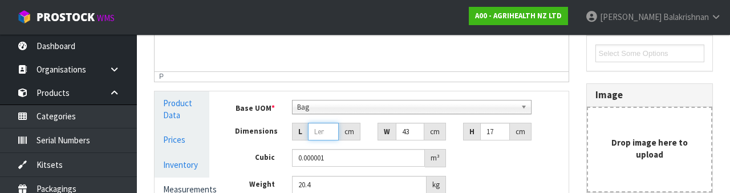
type input "8"
type input "0.005848"
type input "80"
type input "0.05848"
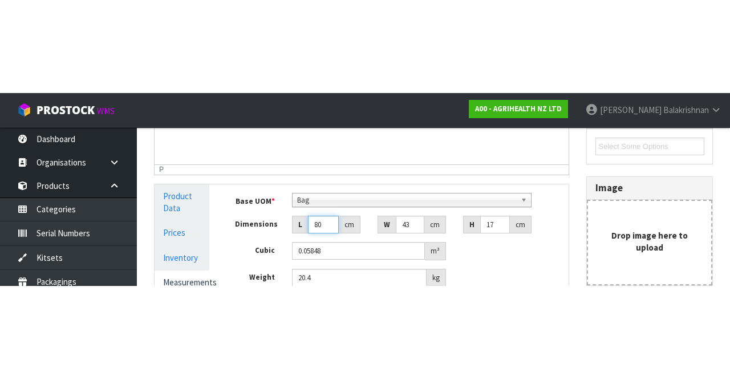
scroll to position [213, 0]
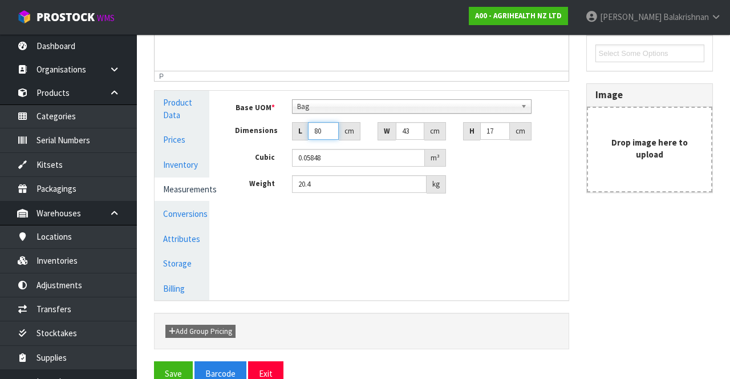
type input "80"
click at [177, 372] on button "Save" at bounding box center [173, 373] width 39 height 25
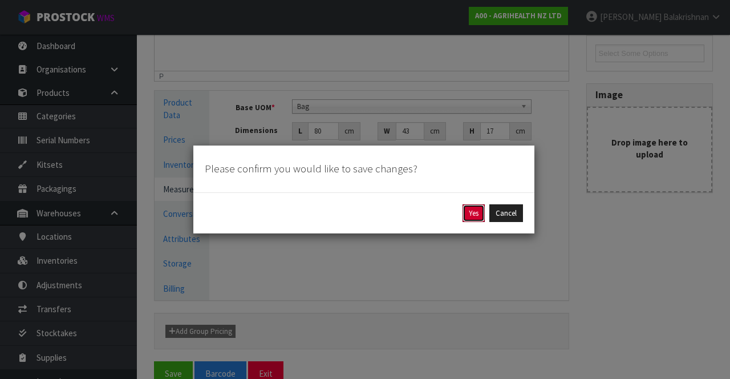
click at [469, 218] on button "Yes" at bounding box center [474, 213] width 22 height 18
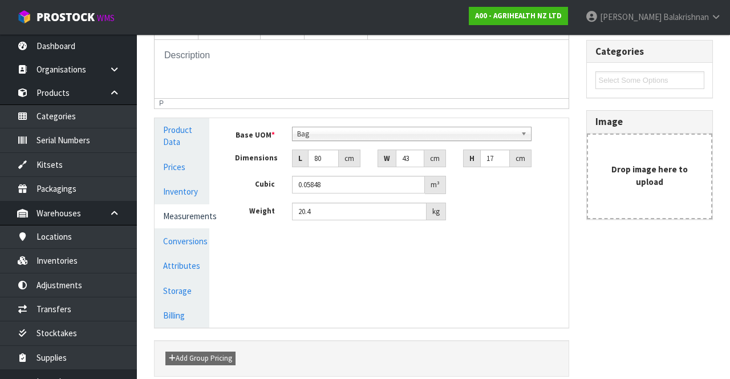
scroll to position [228, 0]
click at [720, 213] on div "Kitsets 1025 - TIAMULIN 98% 25KG DRUM API 2000 - BACIMAX 150 GRANULAR 25KG RVM …" at bounding box center [650, 83] width 144 height 293
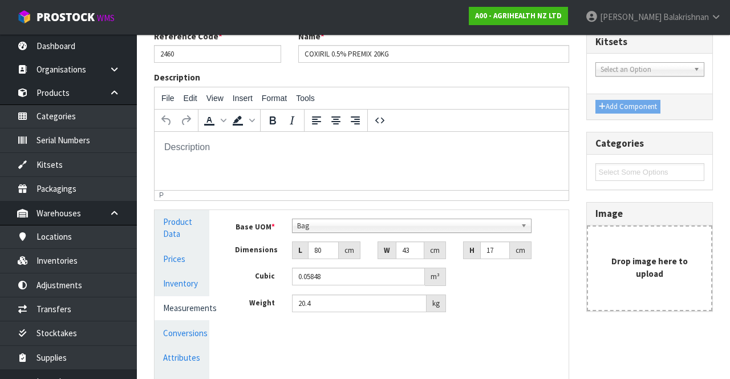
scroll to position [129, 0]
